Goal: Information Seeking & Learning: Understand process/instructions

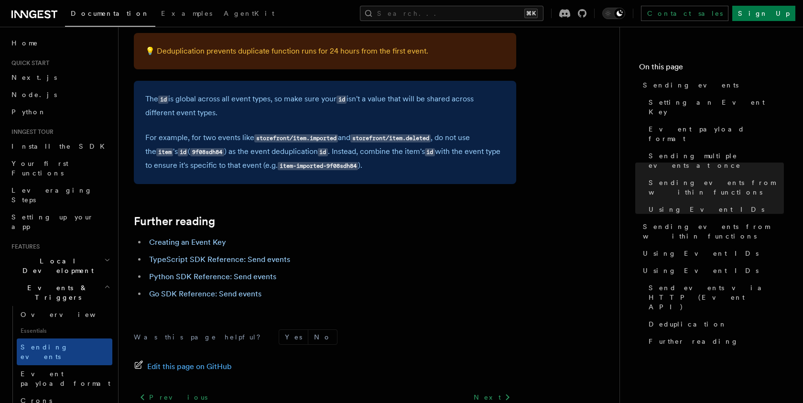
scroll to position [2771, 0]
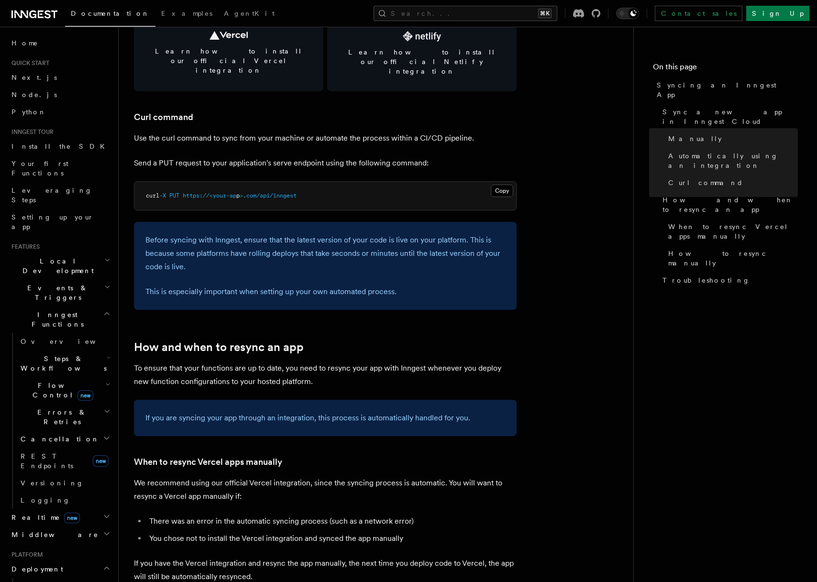
scroll to position [1385, 0]
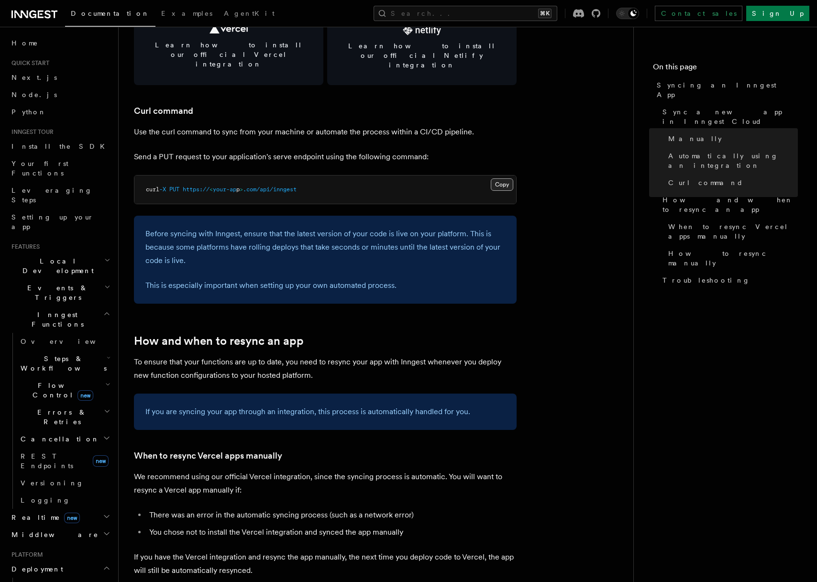
click at [501, 178] on button "Copy Copied" at bounding box center [502, 184] width 22 height 12
click at [337, 128] on article "Platform Deployment Syncing an Inngest App After deploying your code to a hosti…" at bounding box center [376, 233] width 484 height 3153
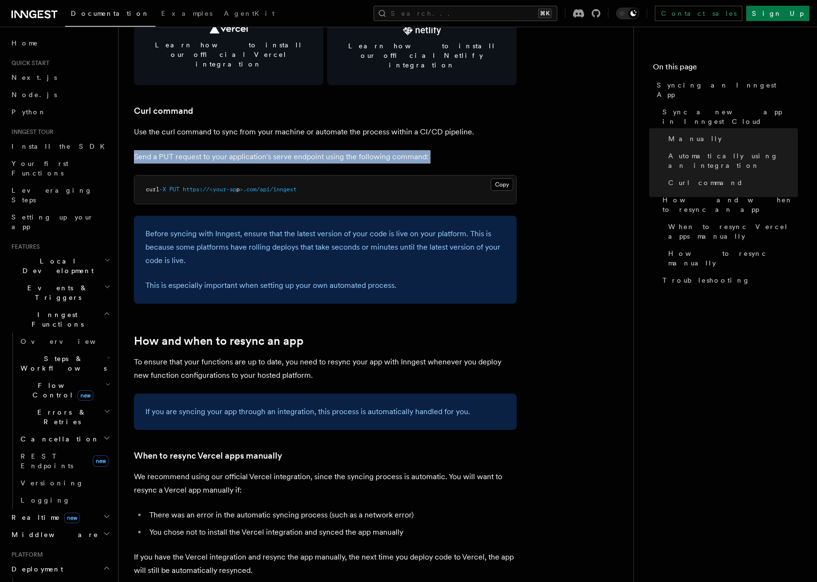
click at [337, 128] on article "Platform Deployment Syncing an Inngest App After deploying your code to a hosti…" at bounding box center [376, 233] width 484 height 3153
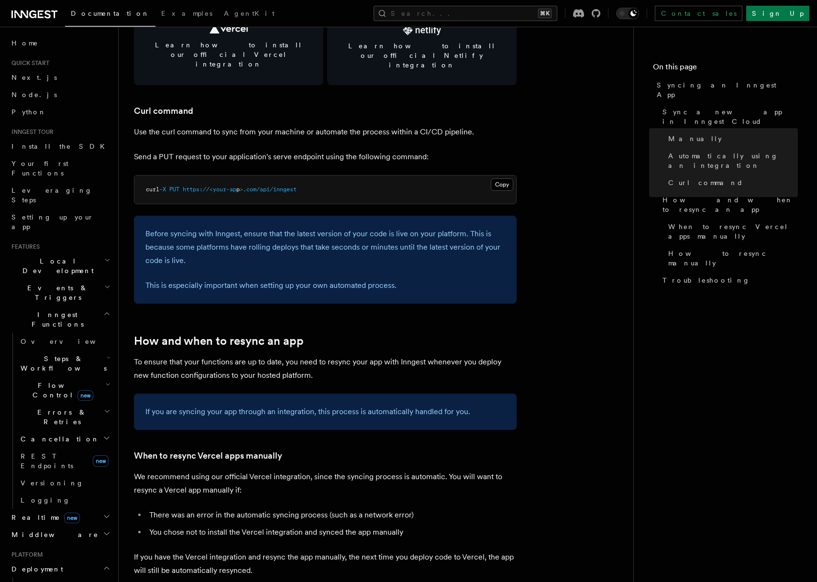
click at [331, 125] on p "Use the curl command to sync from your machine or automate the process within a…" at bounding box center [325, 131] width 383 height 13
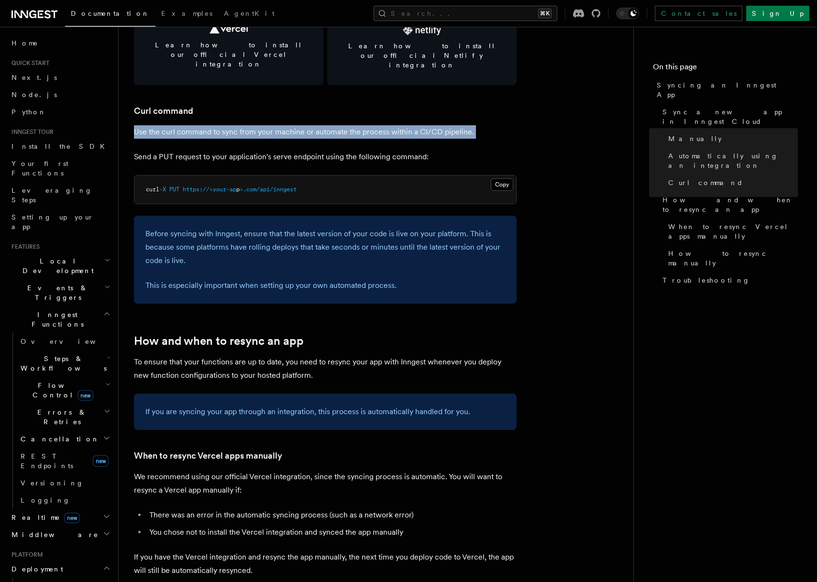
click at [331, 125] on p "Use the curl command to sync from your machine or automate the process within a…" at bounding box center [325, 131] width 383 height 13
click at [169, 104] on link "Curl command" at bounding box center [163, 110] width 59 height 13
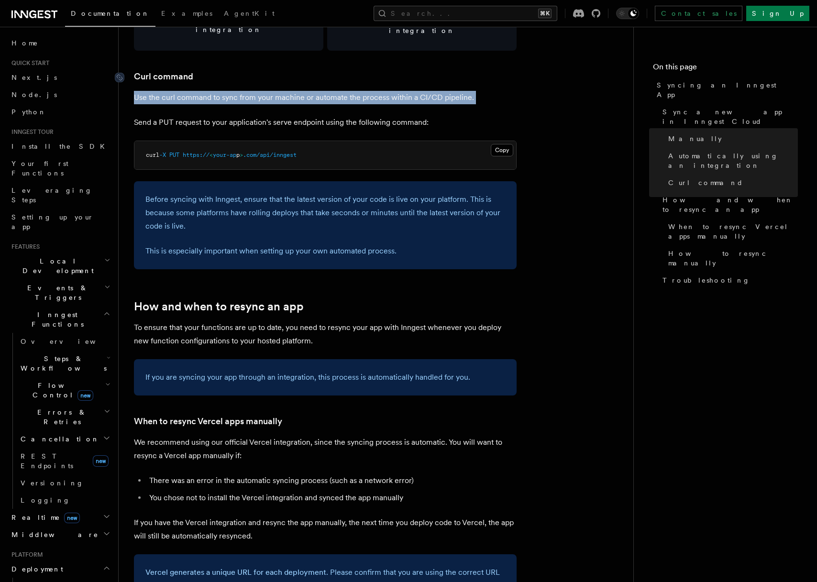
click at [169, 90] on article "Platform Deployment Syncing an Inngest App After deploying your code to a hosti…" at bounding box center [376, 198] width 484 height 3153
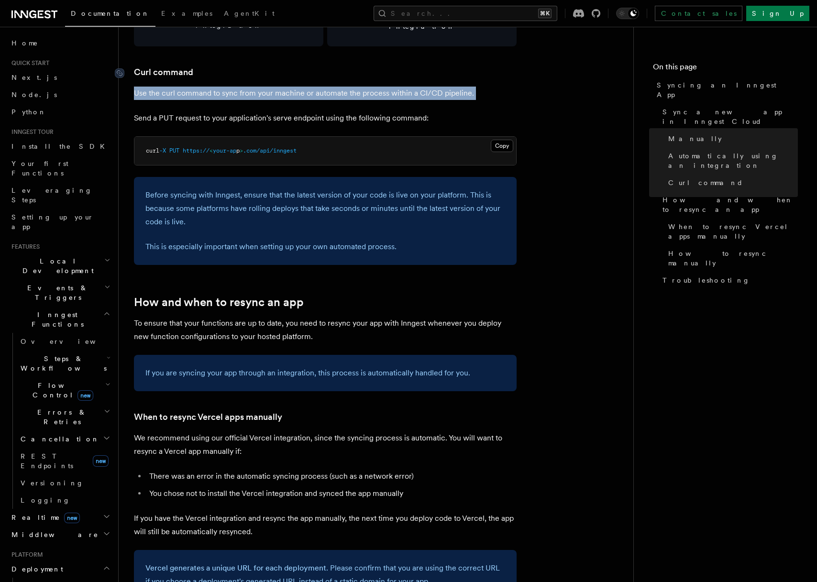
scroll to position [1425, 0]
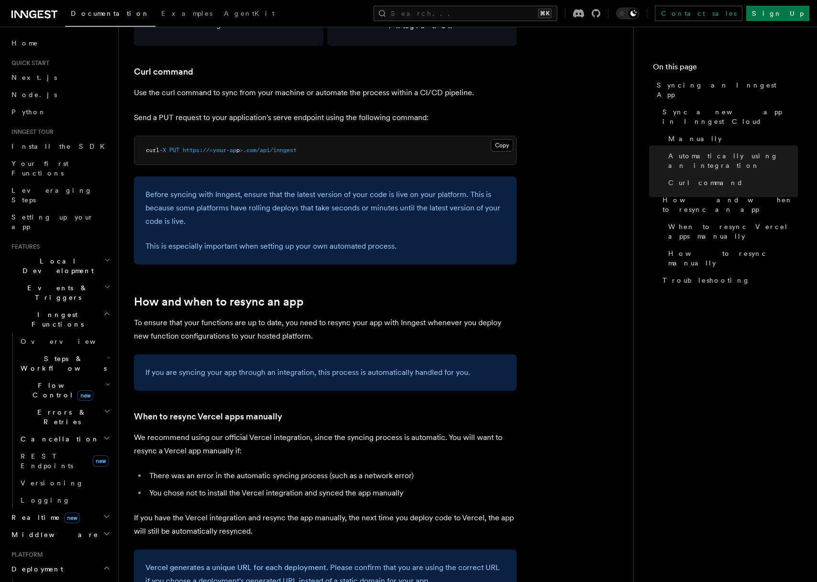
click at [205, 90] on article "Platform Deployment Syncing an Inngest App After deploying your code to a hosti…" at bounding box center [376, 193] width 484 height 3153
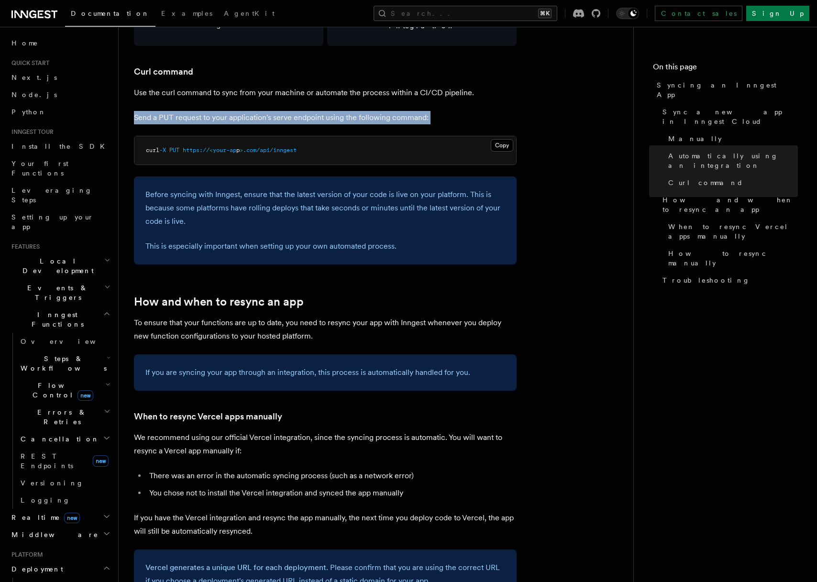
click at [205, 90] on article "Platform Deployment Syncing an Inngest App After deploying your code to a hosti…" at bounding box center [376, 193] width 484 height 3153
click at [225, 85] on article "Platform Deployment Syncing an Inngest App After deploying your code to a hosti…" at bounding box center [376, 193] width 484 height 3153
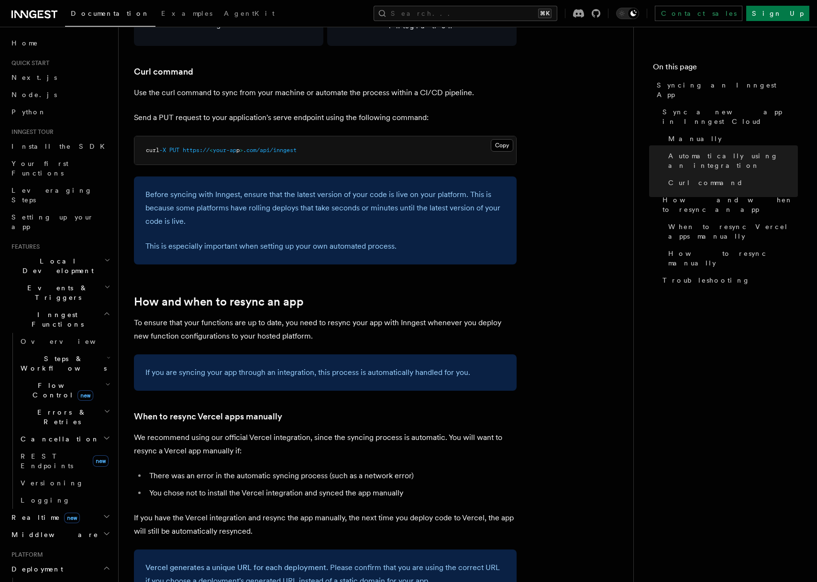
click at [236, 86] on p "Use the curl command to sync from your machine or automate the process within a…" at bounding box center [325, 92] width 383 height 13
click at [255, 86] on p "Use the curl command to sync from your machine or automate the process within a…" at bounding box center [325, 92] width 383 height 13
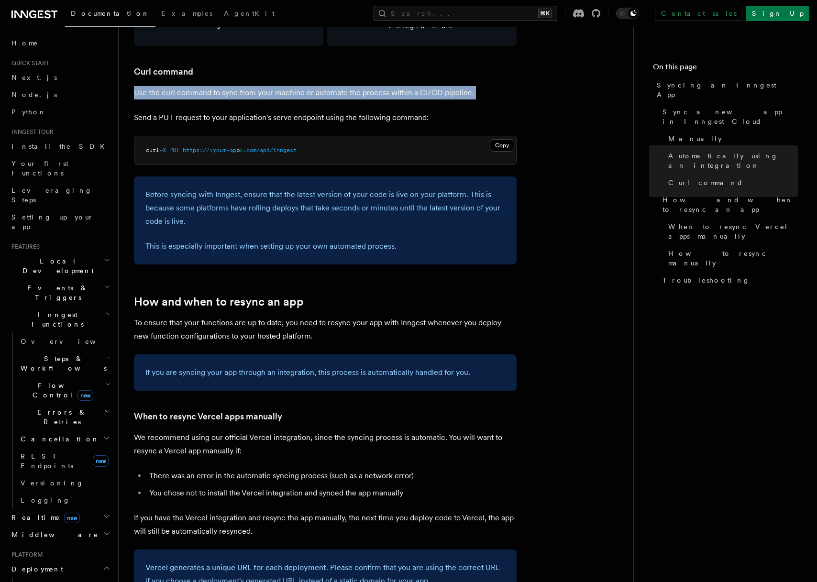
click at [255, 86] on p "Use the curl command to sync from your machine or automate the process within a…" at bounding box center [325, 92] width 383 height 13
click at [258, 85] on article "Platform Deployment Syncing an Inngest App After deploying your code to a hosti…" at bounding box center [376, 193] width 484 height 3153
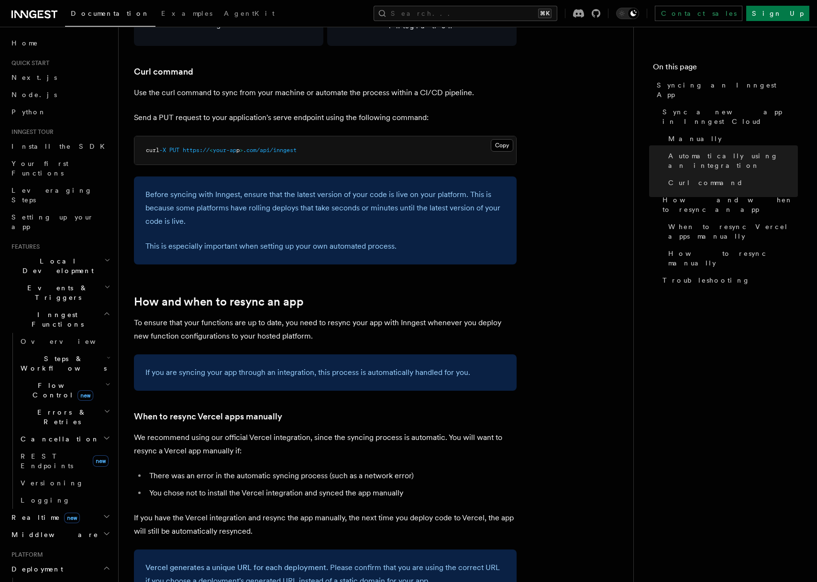
click at [262, 86] on p "Use the curl command to sync from your machine or automate the process within a…" at bounding box center [325, 92] width 383 height 13
click at [269, 84] on article "Platform Deployment Syncing an Inngest App After deploying your code to a hosti…" at bounding box center [376, 193] width 484 height 3153
click at [262, 111] on p "Send a PUT request to your application's serve endpoint using the following com…" at bounding box center [325, 117] width 383 height 13
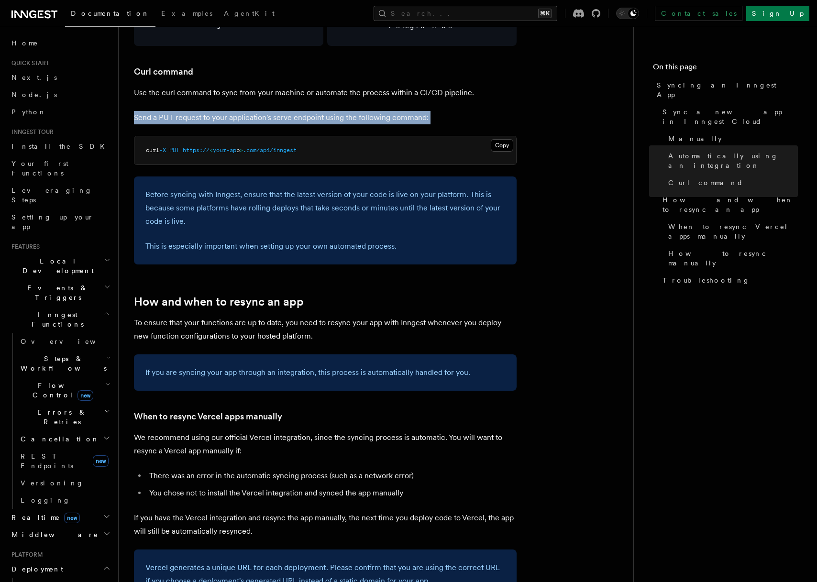
click at [262, 111] on p "Send a PUT request to your application's serve endpoint using the following com…" at bounding box center [325, 117] width 383 height 13
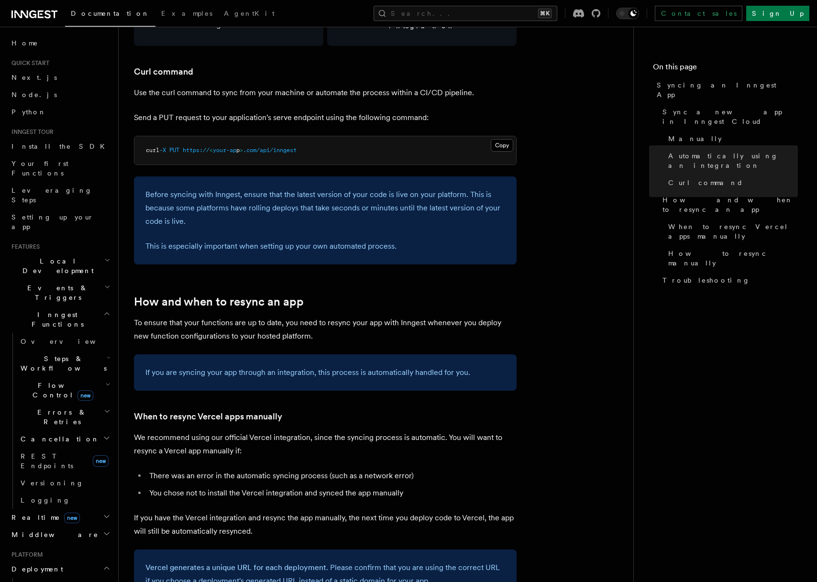
click at [232, 106] on article "Platform Deployment Syncing an Inngest App After deploying your code to a hosti…" at bounding box center [376, 193] width 484 height 3153
click at [231, 107] on article "Platform Deployment Syncing an Inngest App After deploying your code to a hosti…" at bounding box center [376, 193] width 484 height 3153
click at [231, 111] on p "Send a PUT request to your application's serve endpoint using the following com…" at bounding box center [325, 117] width 383 height 13
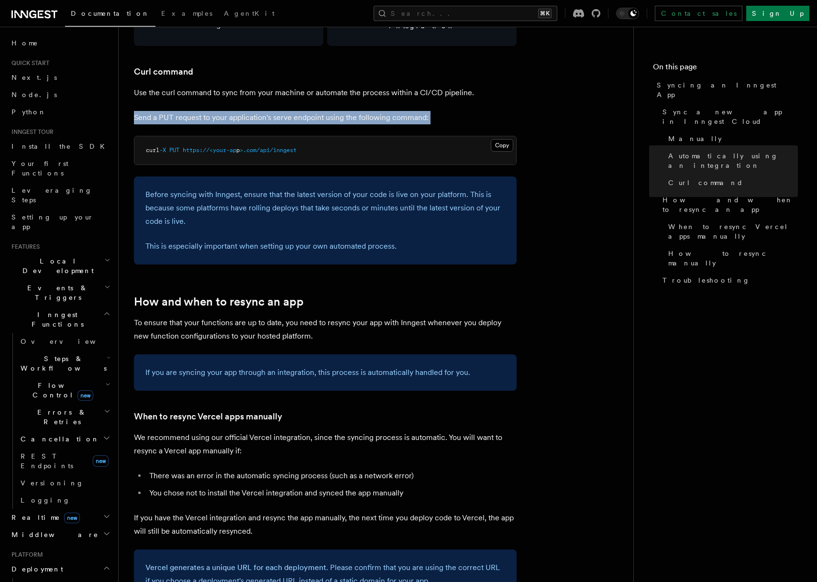
click at [231, 111] on p "Send a PUT request to your application's serve endpoint using the following com…" at bounding box center [325, 117] width 383 height 13
click at [213, 90] on article "Platform Deployment Syncing an Inngest App After deploying your code to a hosti…" at bounding box center [376, 193] width 484 height 3153
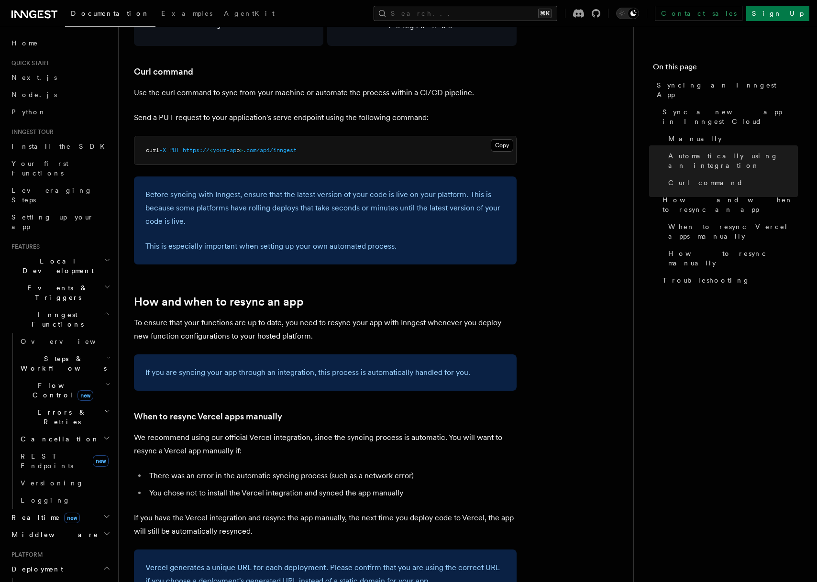
click at [217, 105] on article "Platform Deployment Syncing an Inngest App After deploying your code to a hosti…" at bounding box center [376, 193] width 484 height 3153
click at [219, 87] on article "Platform Deployment Syncing an Inngest App After deploying your code to a hosti…" at bounding box center [376, 193] width 484 height 3153
click at [215, 111] on p "Send a PUT request to your application's serve endpoint using the following com…" at bounding box center [325, 117] width 383 height 13
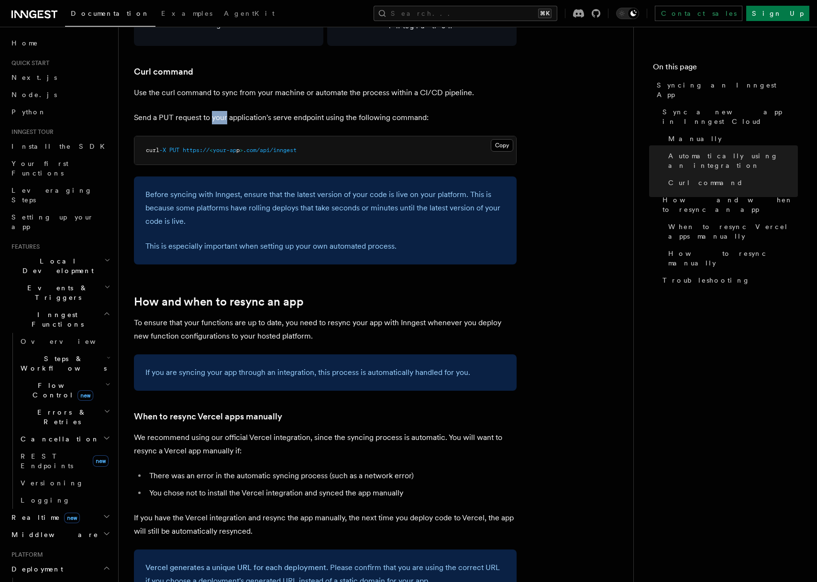
click at [215, 111] on p "Send a PUT request to your application's serve endpoint using the following com…" at bounding box center [325, 117] width 383 height 13
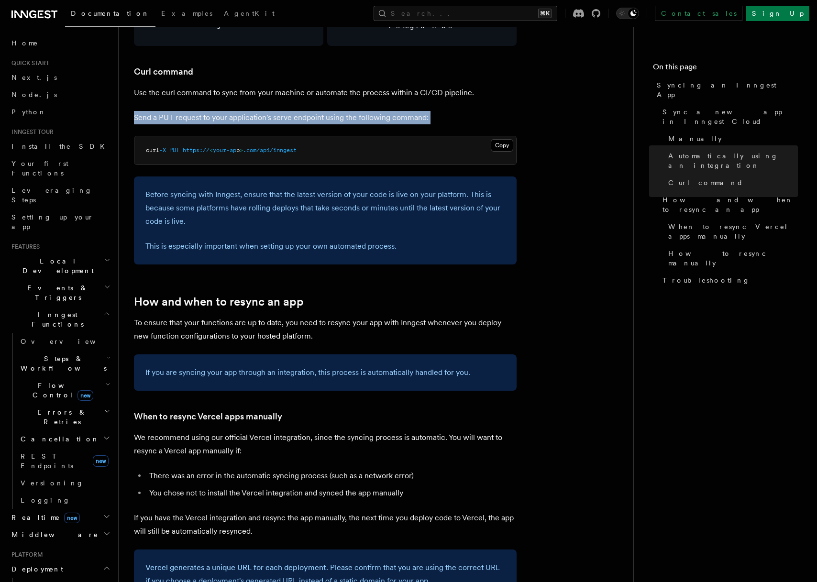
click at [215, 111] on p "Send a PUT request to your application's serve endpoint using the following com…" at bounding box center [325, 117] width 383 height 13
click at [217, 88] on article "Platform Deployment Syncing an Inngest App After deploying your code to a hosti…" at bounding box center [376, 193] width 484 height 3153
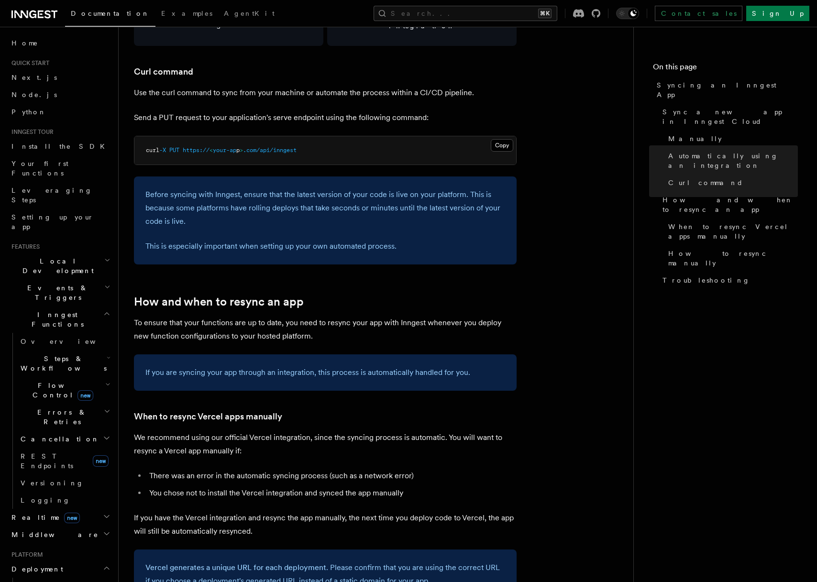
click at [217, 111] on p "Send a PUT request to your application's serve endpoint using the following com…" at bounding box center [325, 117] width 383 height 13
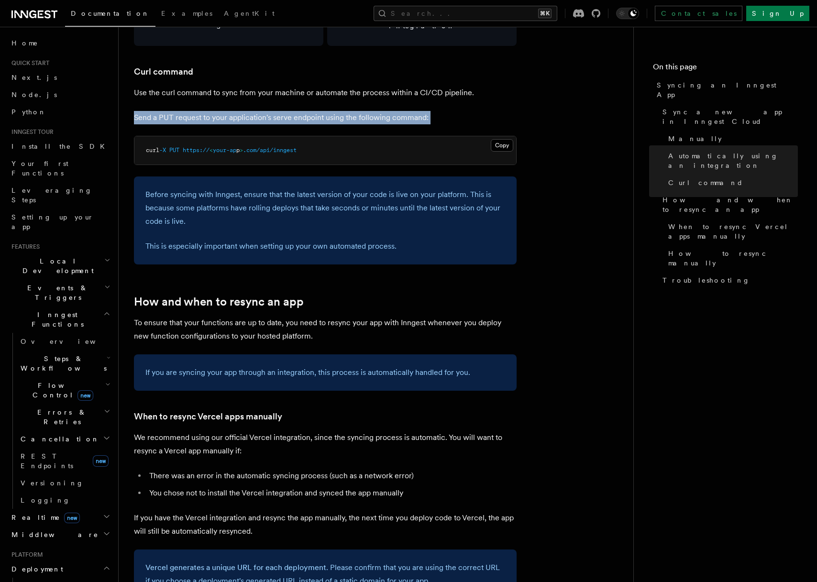
click at [217, 111] on p "Send a PUT request to your application's serve endpoint using the following com…" at bounding box center [325, 117] width 383 height 13
click at [229, 111] on p "Send a PUT request to your application's serve endpoint using the following com…" at bounding box center [325, 117] width 383 height 13
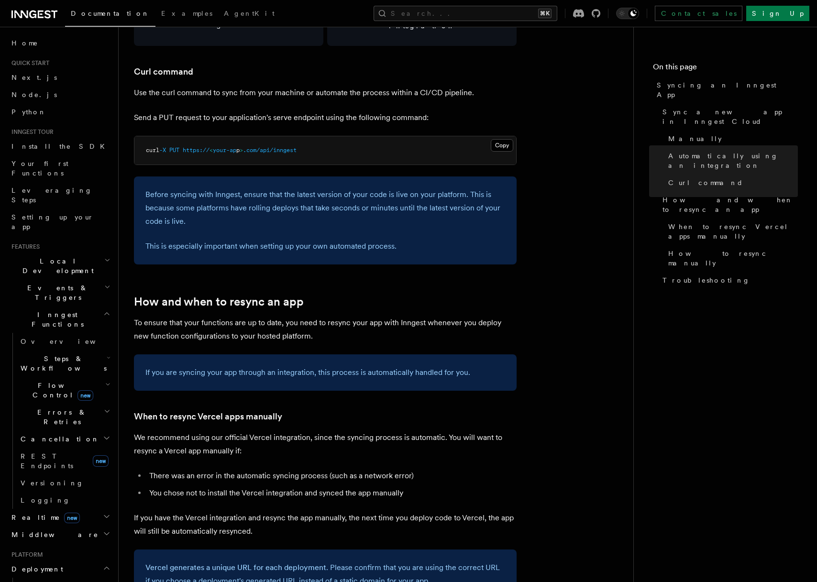
click at [228, 111] on p "Send a PUT request to your application's serve endpoint using the following com…" at bounding box center [325, 117] width 383 height 13
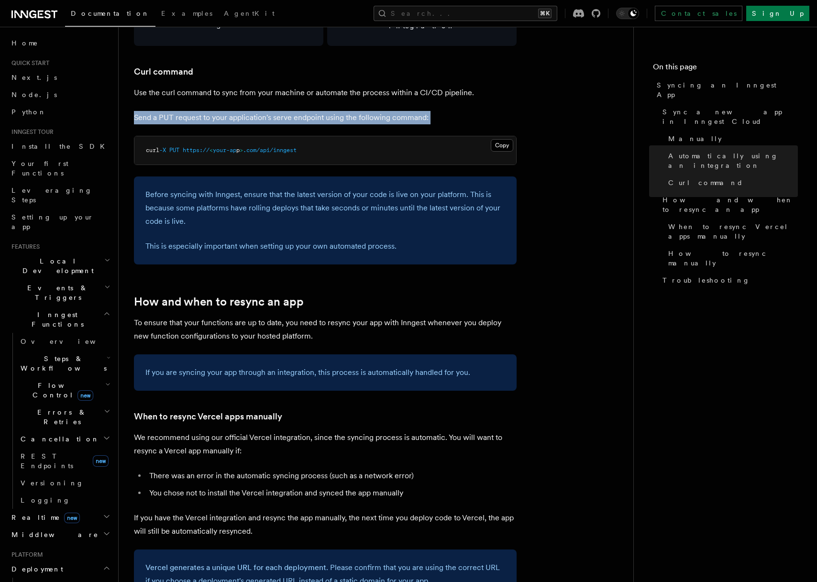
click at [228, 111] on p "Send a PUT request to your application's serve endpoint using the following com…" at bounding box center [325, 117] width 383 height 13
click at [235, 111] on p "Send a PUT request to your application's serve endpoint using the following com…" at bounding box center [325, 117] width 383 height 13
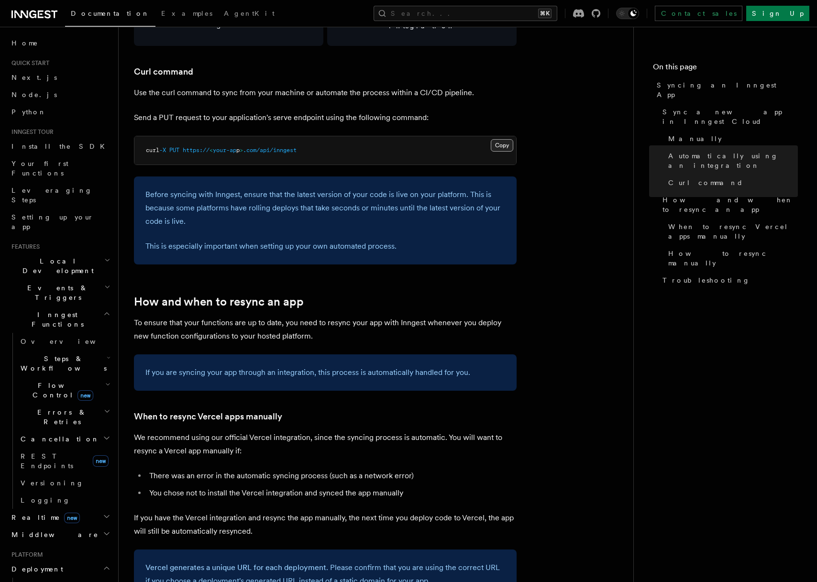
click at [501, 139] on button "Copy Copied" at bounding box center [502, 145] width 22 height 12
click at [449, 111] on p "Send a PUT request to your application's serve endpoint using the following com…" at bounding box center [325, 117] width 383 height 13
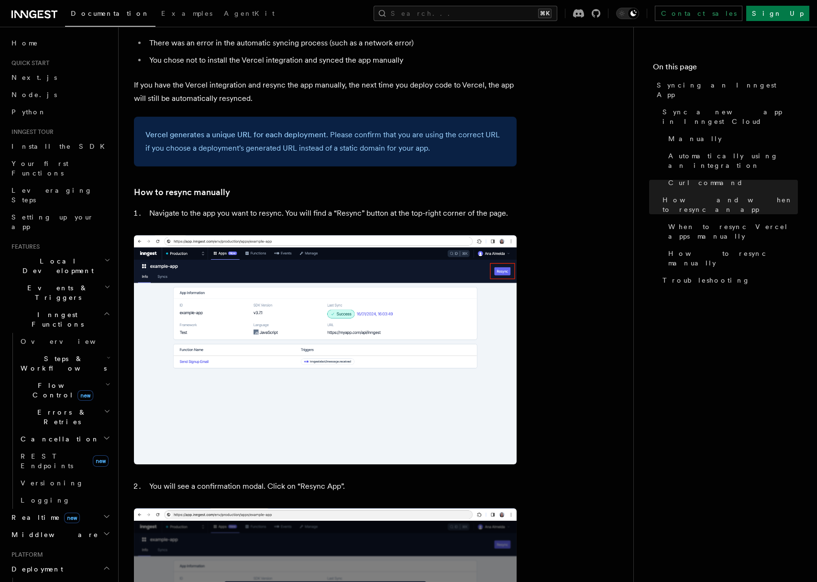
scroll to position [1864, 0]
